Goal: Task Accomplishment & Management: Use online tool/utility

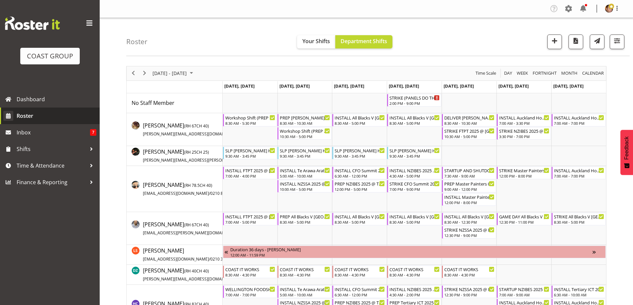
scroll to position [573, 0]
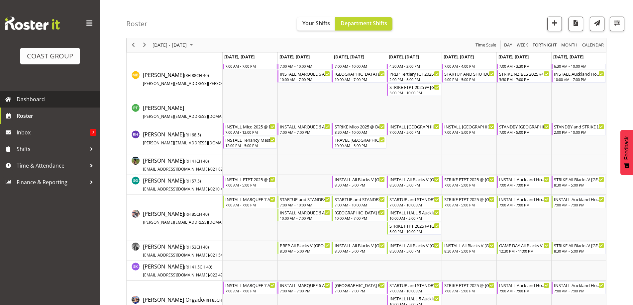
click at [52, 99] on span "Dashboard" at bounding box center [57, 99] width 80 height 10
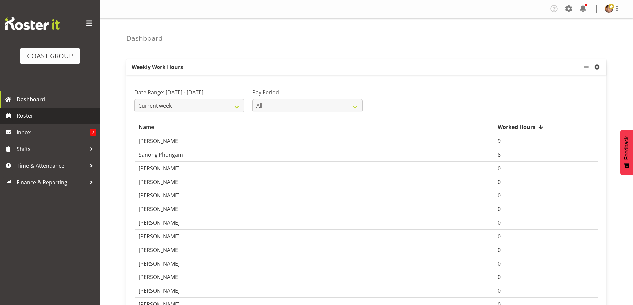
click at [50, 117] on span "Roster" at bounding box center [57, 116] width 80 height 10
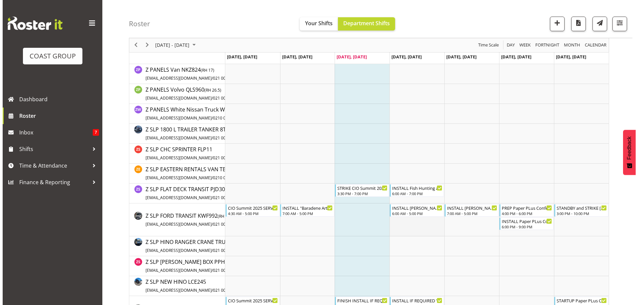
scroll to position [1230, 0]
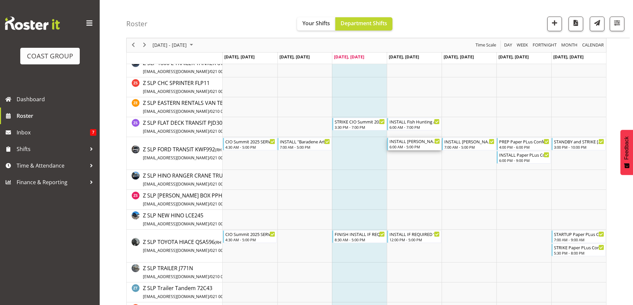
click at [417, 144] on div "INSTALL [PERSON_NAME] WLE 2025 @ [GEOGRAPHIC_DATA]" at bounding box center [415, 141] width 51 height 7
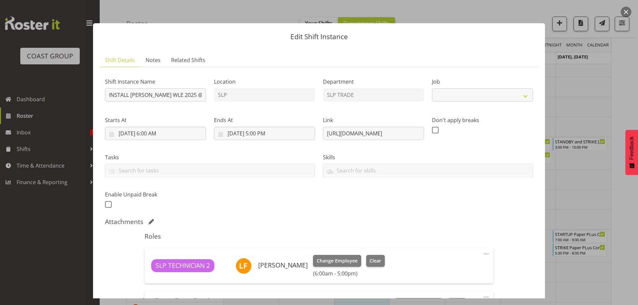
select select "9225"
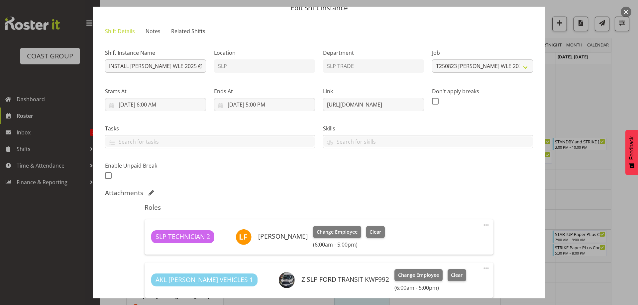
scroll to position [0, 0]
